Goal: Communication & Community: Answer question/provide support

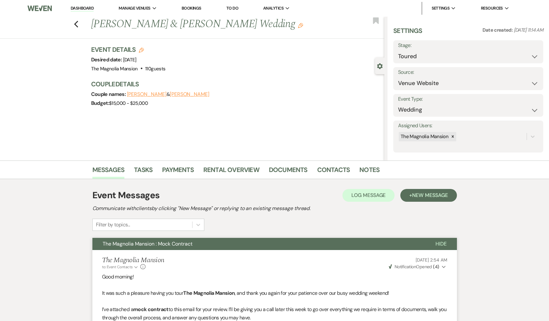
select select "5"
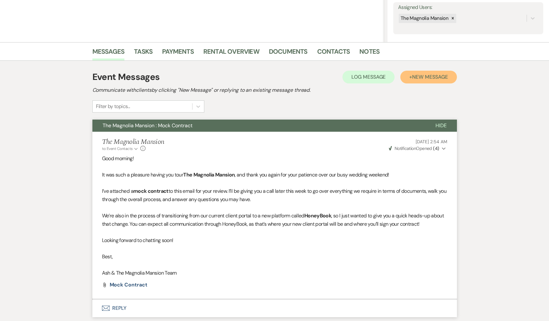
click at [434, 75] on span "New Message" at bounding box center [429, 76] width 35 height 7
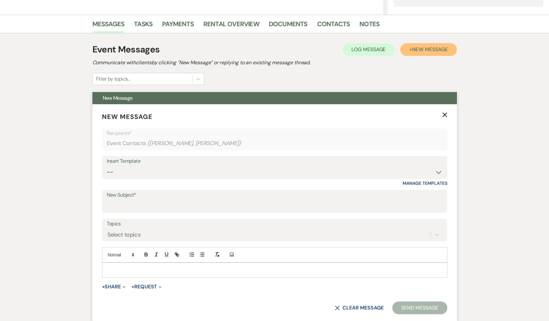
scroll to position [151, 0]
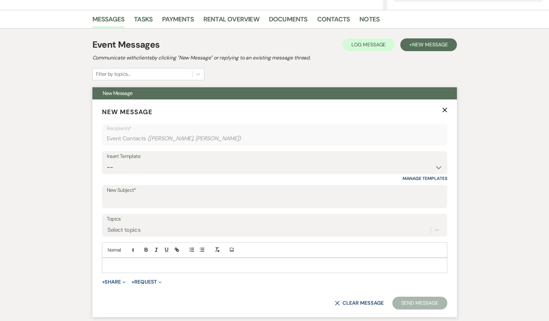
click at [132, 267] on p at bounding box center [274, 265] width 335 height 7
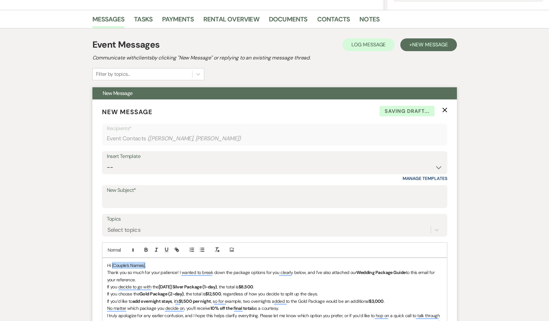
drag, startPoint x: 148, startPoint y: 268, endPoint x: 111, endPoint y: 265, distance: 36.6
click at [111, 265] on p "Hi [Couple’s Names]," at bounding box center [274, 265] width 335 height 7
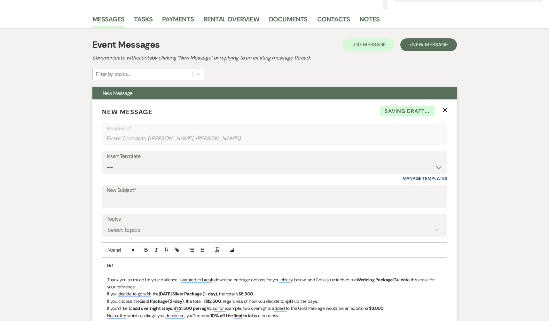
click at [201, 284] on p "Thank you so much for your patience! I wanted to break down the package options…" at bounding box center [274, 283] width 335 height 14
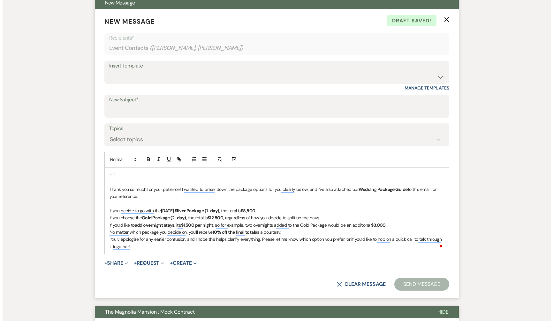
scroll to position [278, 0]
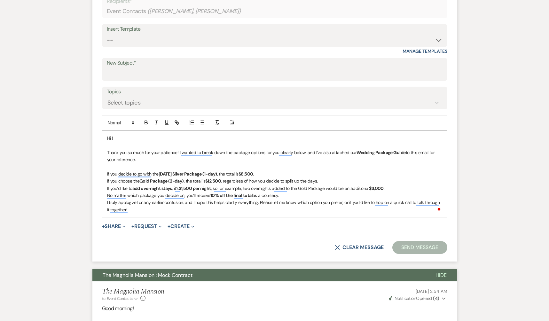
click at [311, 176] on p "If you decide to go with the [DATE] Silver Package (1-day) , the total is $8,50…" at bounding box center [274, 173] width 335 height 7
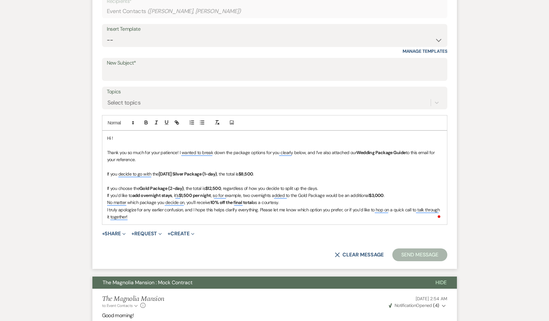
click at [335, 193] on p "If you’d like to add overnight stays , it’s $1,500 per night , so for example, …" at bounding box center [274, 195] width 335 height 7
click at [330, 186] on p "If you choose the Gold Package (2-day) , the total is $12,500 , regardless of h…" at bounding box center [274, 188] width 335 height 7
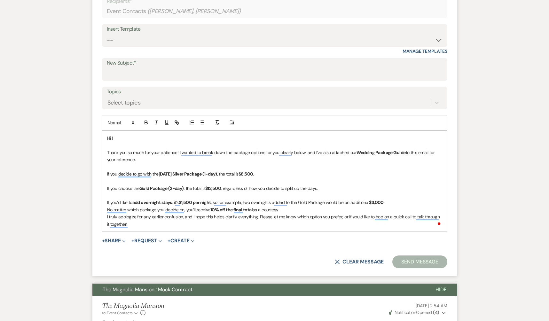
click at [394, 201] on p "If you’d like to add overnight stays , it’s $1,500 per night , so for example, …" at bounding box center [274, 202] width 335 height 7
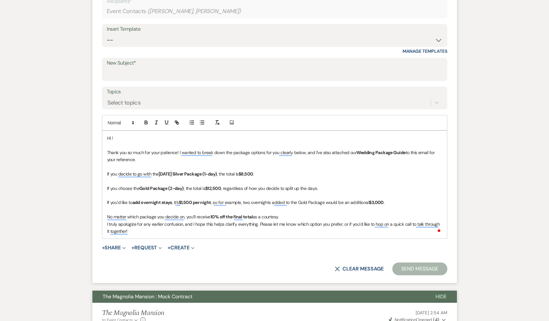
click at [292, 217] on p "No matter which package you decide on, you’ll receive 10% off the final total a…" at bounding box center [274, 216] width 335 height 7
drag, startPoint x: 275, startPoint y: 218, endPoint x: 252, endPoint y: 215, distance: 23.1
click at [252, 216] on p "No matter which package you decide on, you’ll receive 10% off the final total a…" at bounding box center [274, 216] width 335 height 7
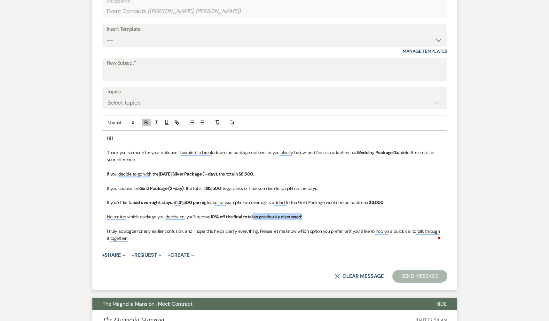
drag, startPoint x: 308, startPoint y: 217, endPoint x: 254, endPoint y: 217, distance: 53.7
click at [254, 217] on p "No matter which package you decide on, you’ll receive 10% off the final total a…" at bounding box center [274, 216] width 335 height 7
click at [194, 240] on p "I truly apologize for any earlier confusion, and I hope this helps clarify ever…" at bounding box center [274, 235] width 335 height 14
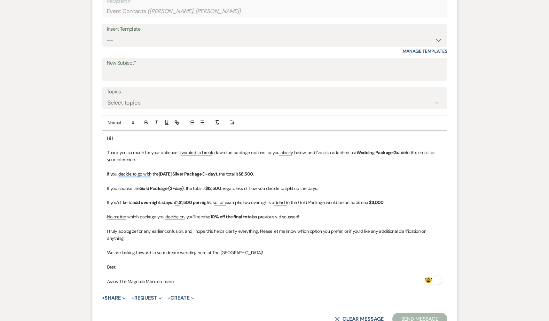
click at [110, 295] on button "+ Share Expand" at bounding box center [114, 297] width 24 height 5
click at [131, 307] on span "Doc Upload Documents" at bounding box center [128, 310] width 36 height 7
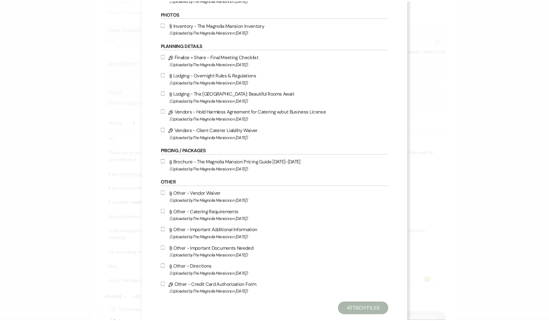
scroll to position [173, 0]
click at [203, 161] on label "Attach File Brochure - The Magnolia Mansion Pricing Guide [DATE]-[DATE] (Upload…" at bounding box center [276, 164] width 229 height 15
click at [166, 161] on input "Attach File Brochure - The Magnolia Mansion Pricing Guide [DATE]-[DATE] (Upload…" at bounding box center [164, 161] width 4 height 4
checkbox input "true"
click at [367, 308] on button "Attach Files" at bounding box center [366, 308] width 51 height 13
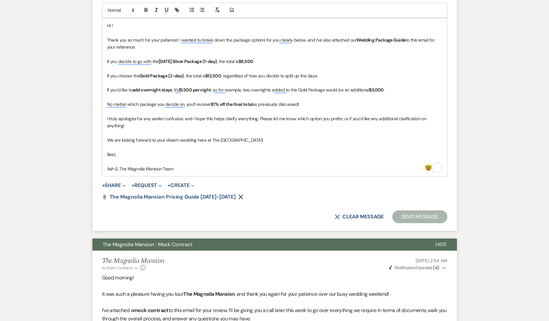
scroll to position [149, 0]
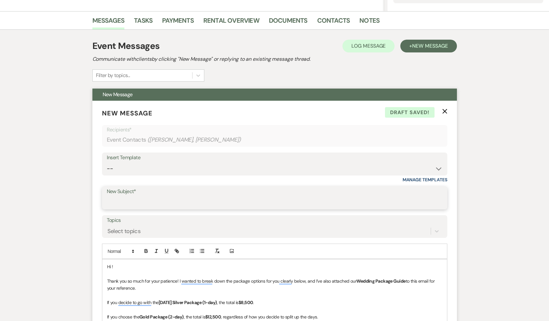
click at [155, 200] on input "New Subject*" at bounding box center [275, 202] width 336 height 12
paste input "Magnolia Mansion Wedding Package Details"
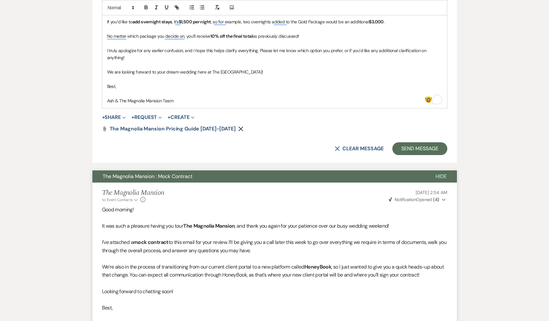
scroll to position [409, 0]
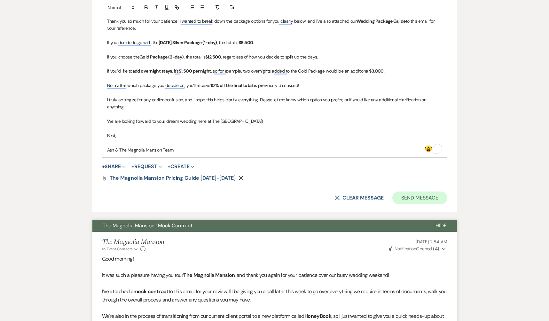
type input "The Magnolia Mansion Wedding Package Details"
click at [419, 195] on button "Send Message" at bounding box center [419, 197] width 55 height 13
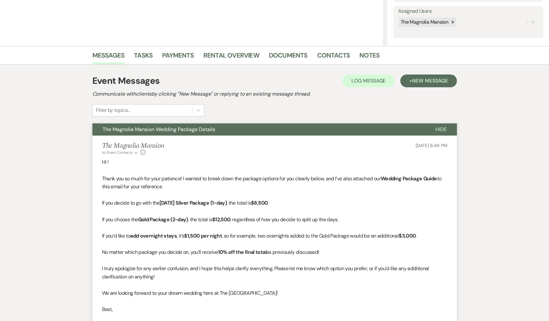
scroll to position [0, 0]
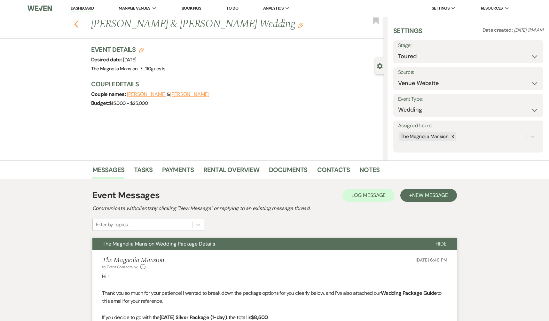
click at [76, 24] on icon "Previous" at bounding box center [76, 24] width 5 height 8
select select "5"
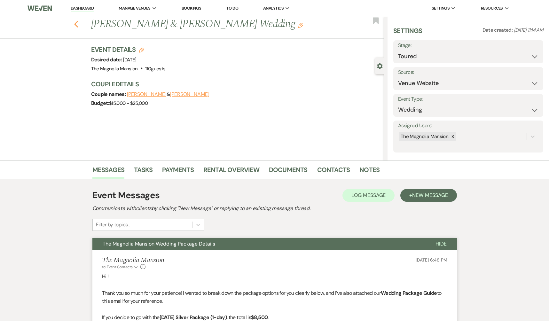
select select "5"
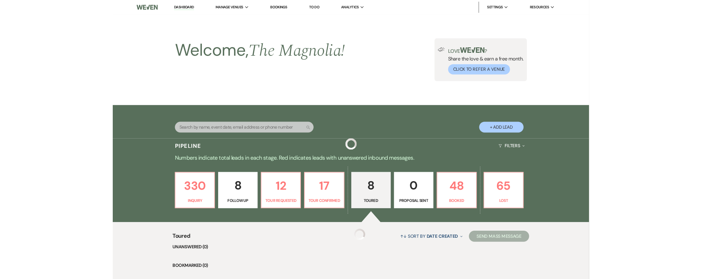
scroll to position [118, 0]
